Goal: Transaction & Acquisition: Purchase product/service

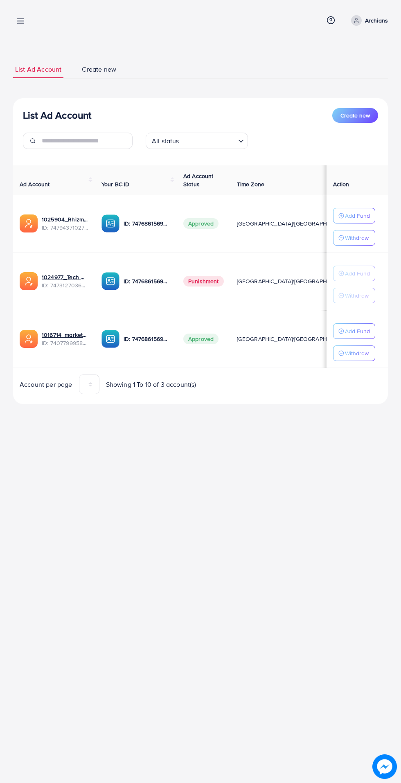
click at [372, 24] on p "Archians" at bounding box center [376, 21] width 23 height 10
click at [340, 65] on span "Log out" at bounding box center [339, 67] width 22 height 10
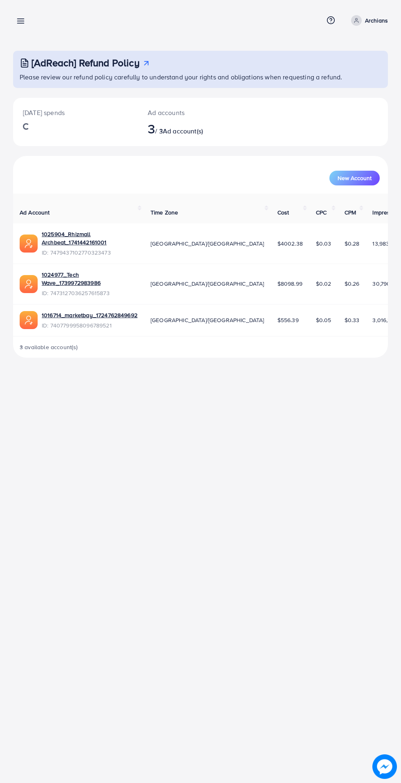
click at [18, 18] on icon at bounding box center [20, 21] width 9 height 9
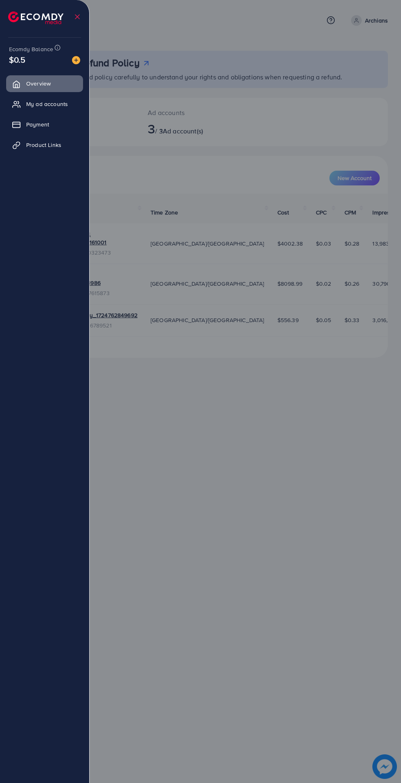
click at [31, 127] on span "Payment" at bounding box center [37, 124] width 23 height 8
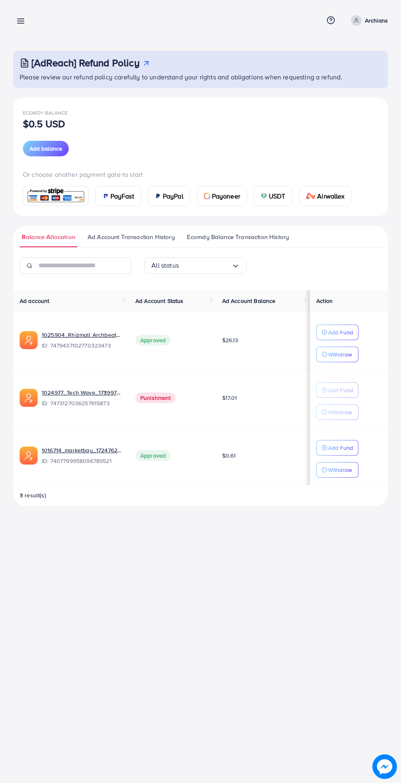
click at [261, 194] on img at bounding box center [264, 196] width 7 height 7
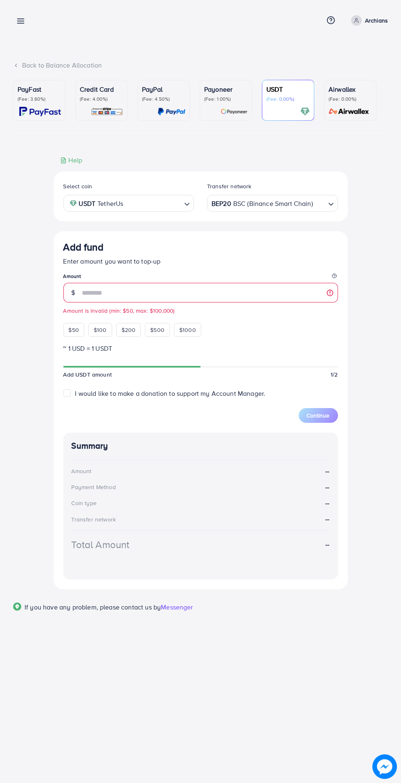
type input "***"
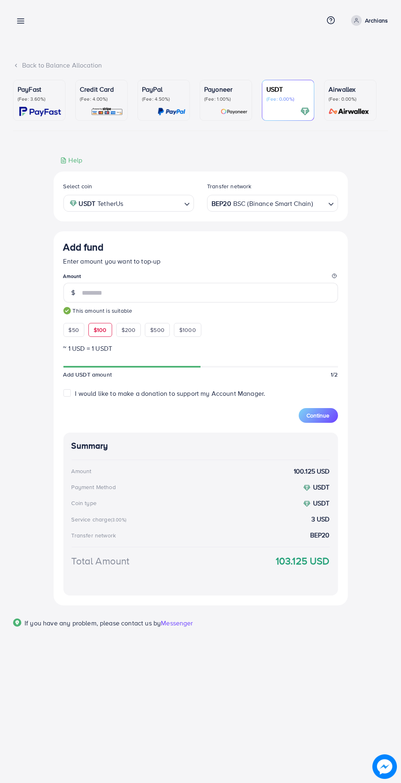
click at [314, 417] on span "Continue" at bounding box center [318, 416] width 23 height 8
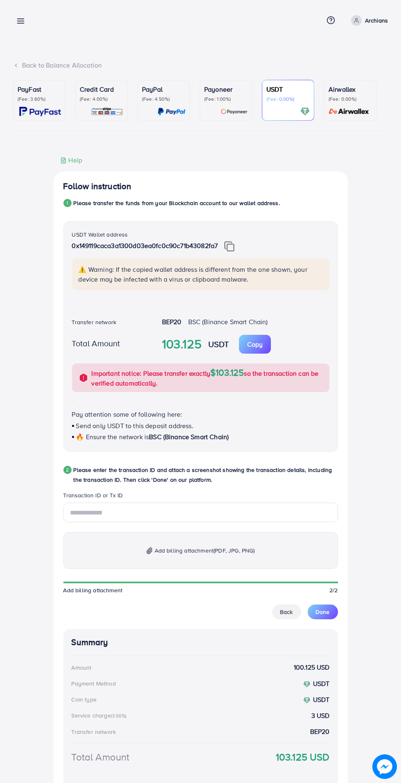
click at [232, 249] on img at bounding box center [229, 246] width 10 height 11
click at [231, 249] on img at bounding box center [229, 246] width 10 height 11
click at [90, 517] on input "text" at bounding box center [200, 513] width 275 height 20
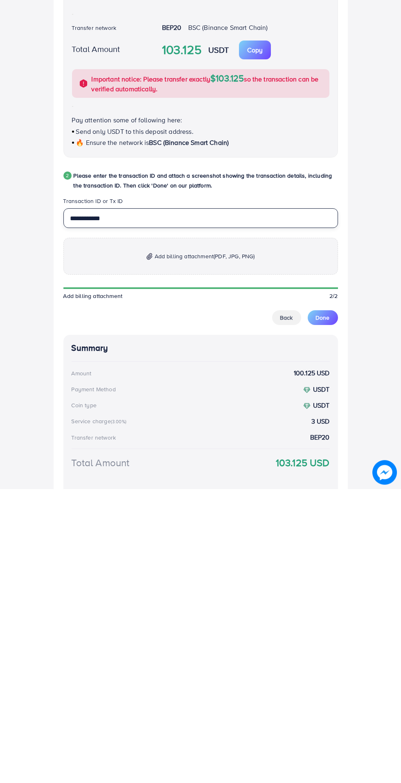
type input "**********"
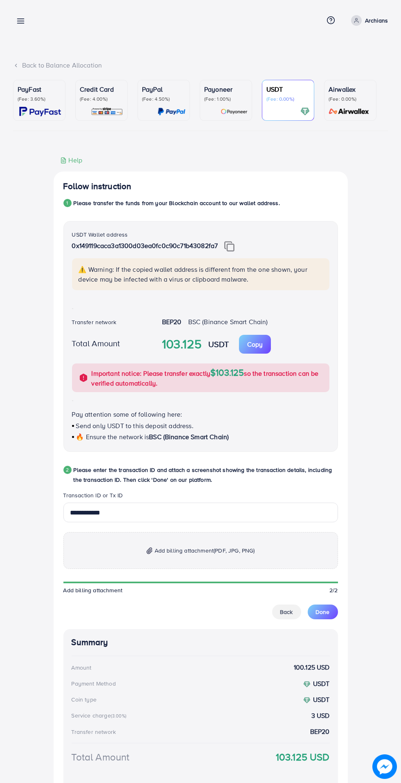
click at [125, 270] on p "⚠️ Warning: If the copied wallet address is different from the one shown, your …" at bounding box center [202, 275] width 246 height 20
click at [155, 554] on span "Add billing attachment (PDF, JPG, PNG)" at bounding box center [205, 551] width 100 height 10
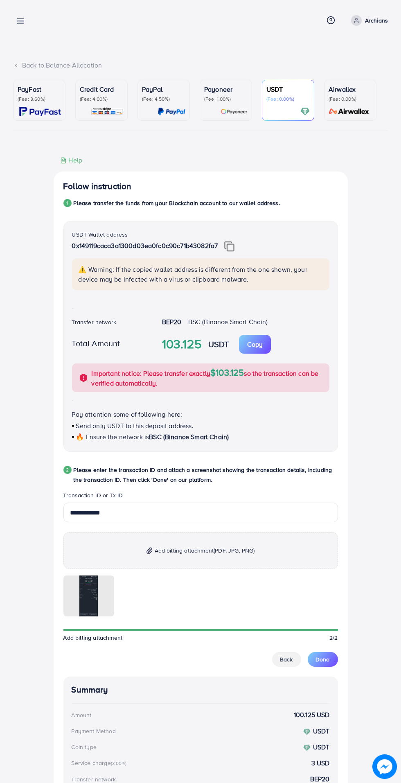
click at [326, 657] on span "Done" at bounding box center [323, 660] width 14 height 8
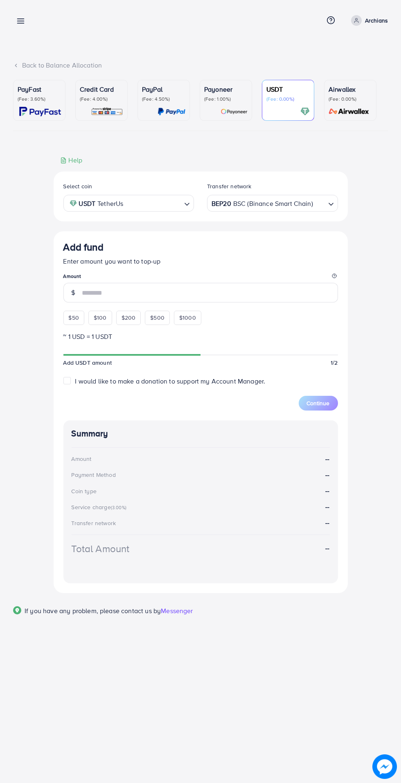
click at [25, 25] on icon at bounding box center [20, 21] width 9 height 9
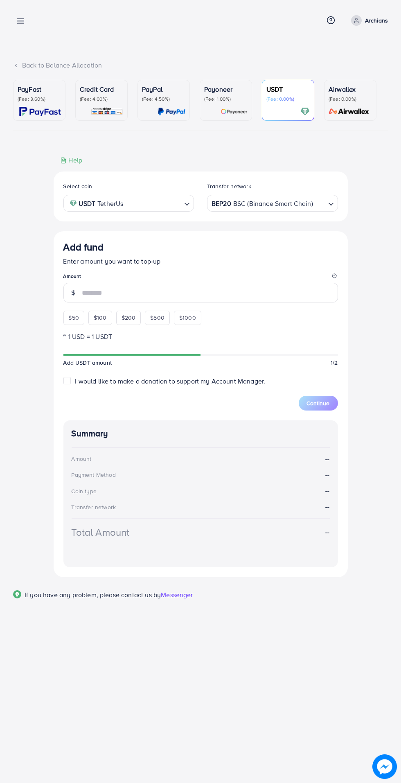
click at [20, 23] on icon at bounding box center [20, 21] width 9 height 9
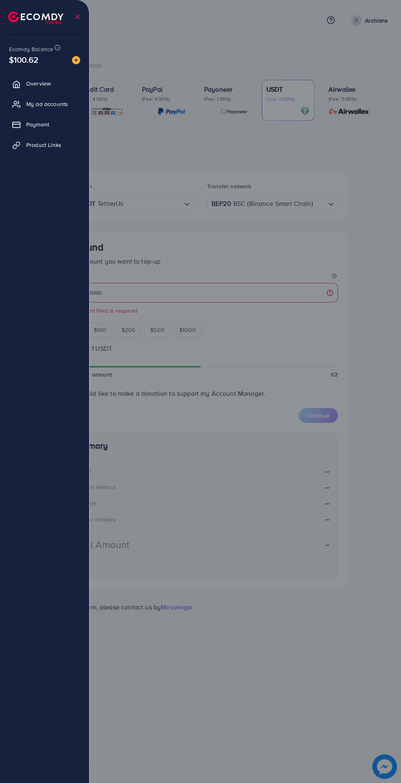
click at [238, 20] on div at bounding box center [200, 470] width 401 height 940
